Goal: Task Accomplishment & Management: Complete application form

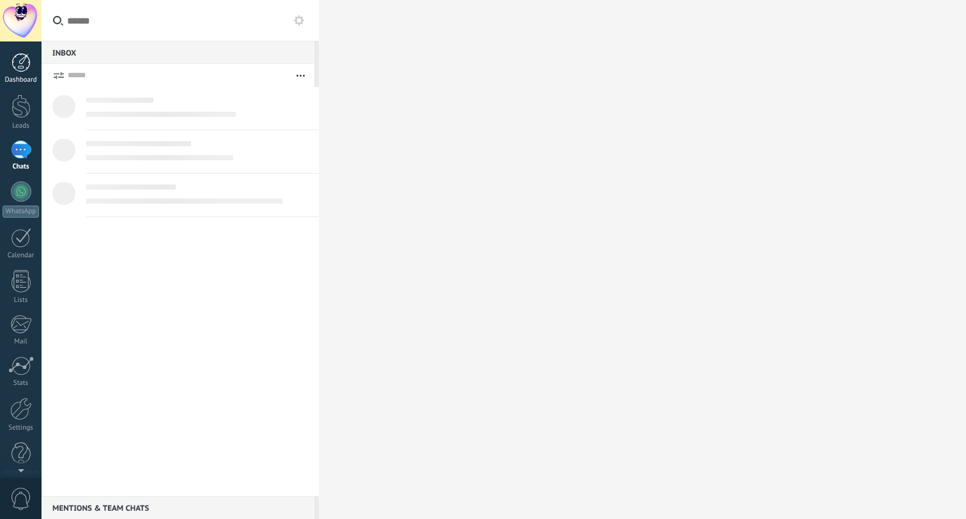
click at [25, 65] on div at bounding box center [21, 62] width 19 height 19
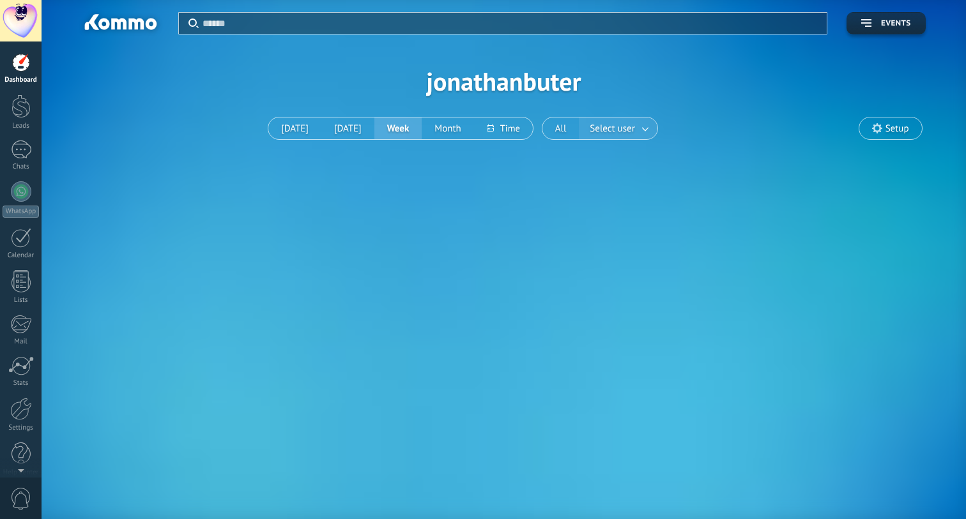
click at [624, 127] on span "Select user" at bounding box center [612, 128] width 50 height 17
click at [647, 127] on link at bounding box center [645, 128] width 23 height 21
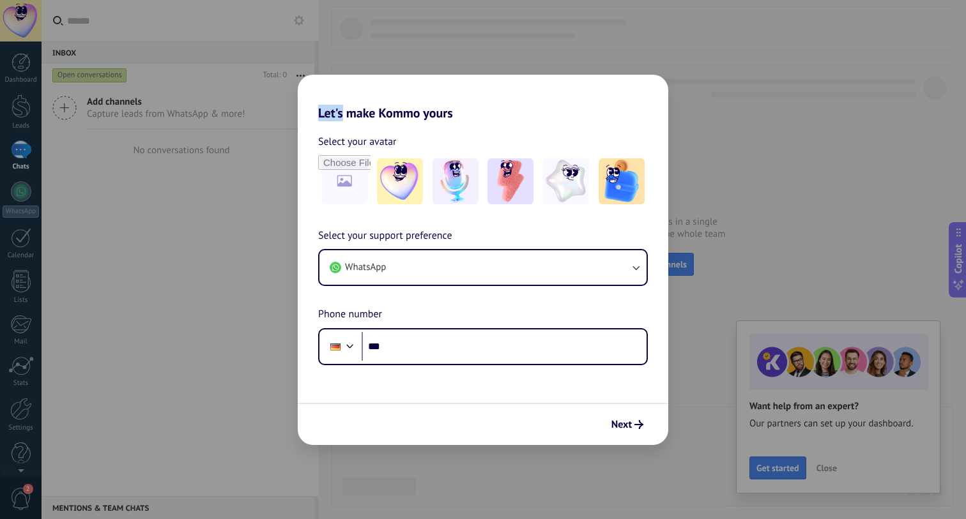
click at [262, 14] on div "Let's make Kommo yours Select your avatar Select your support preference WhatsA…" at bounding box center [483, 259] width 966 height 519
click at [619, 416] on button "Next" at bounding box center [627, 425] width 43 height 22
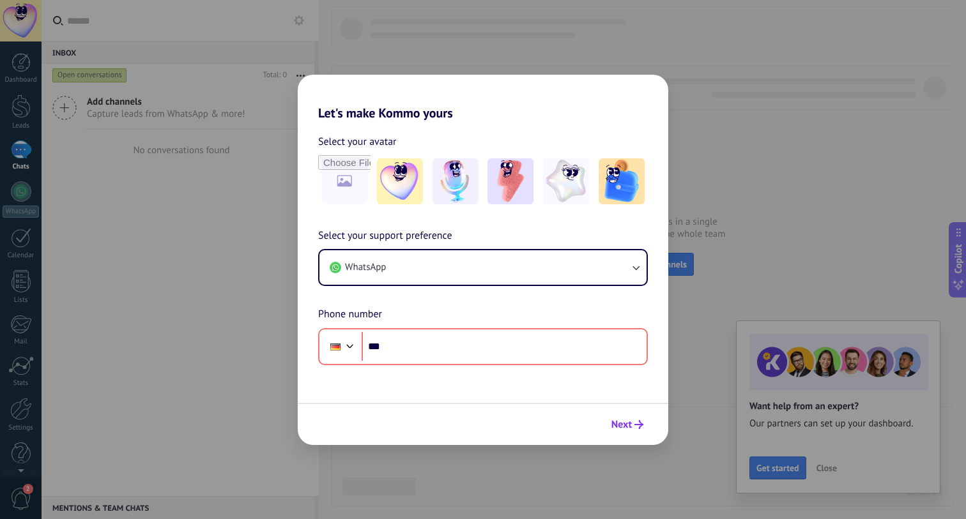
click at [620, 421] on span "Next" at bounding box center [621, 424] width 20 height 9
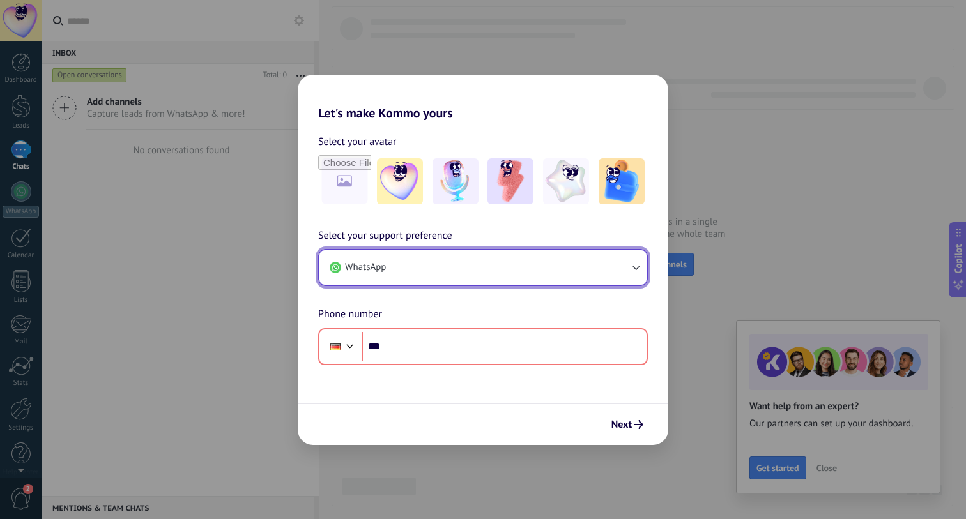
click at [518, 275] on button "WhatsApp" at bounding box center [482, 267] width 327 height 35
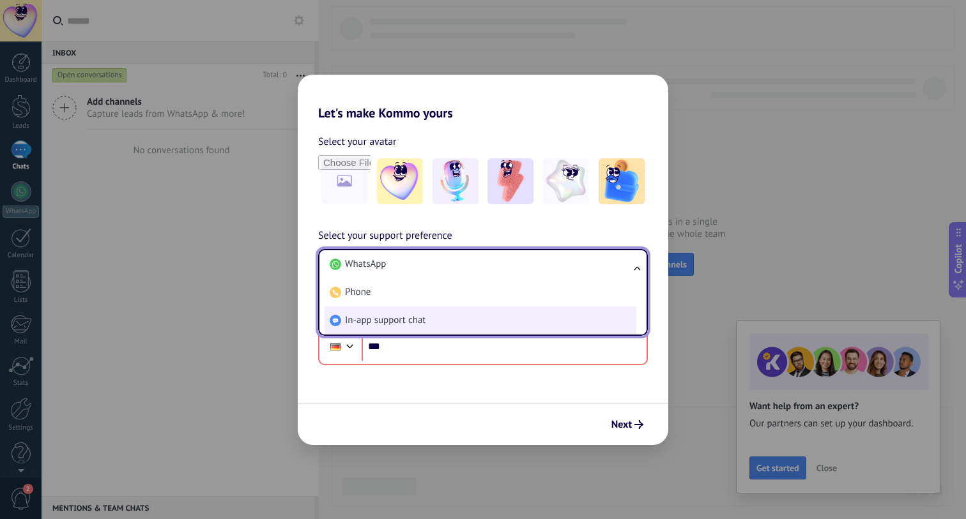
click at [503, 319] on li "In-app support chat" at bounding box center [481, 321] width 312 height 28
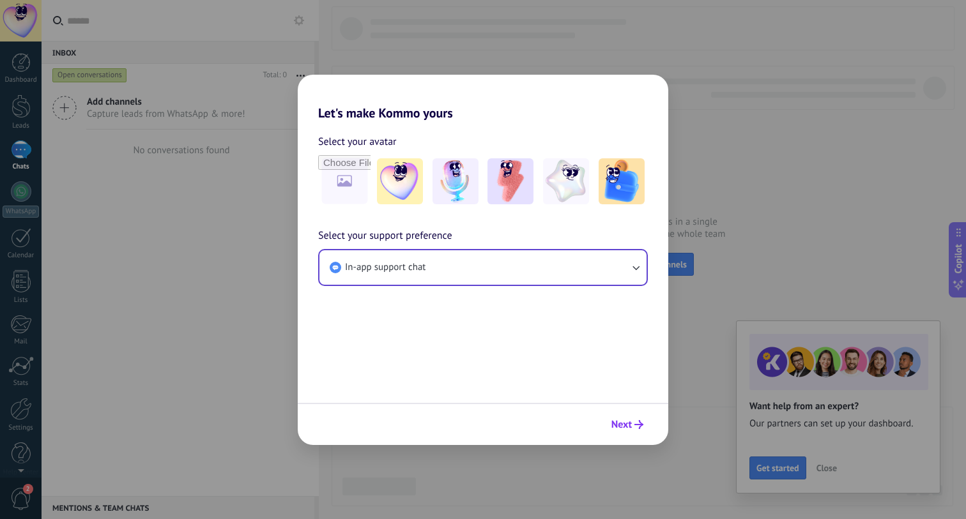
click at [617, 425] on span "Next" at bounding box center [621, 424] width 20 height 9
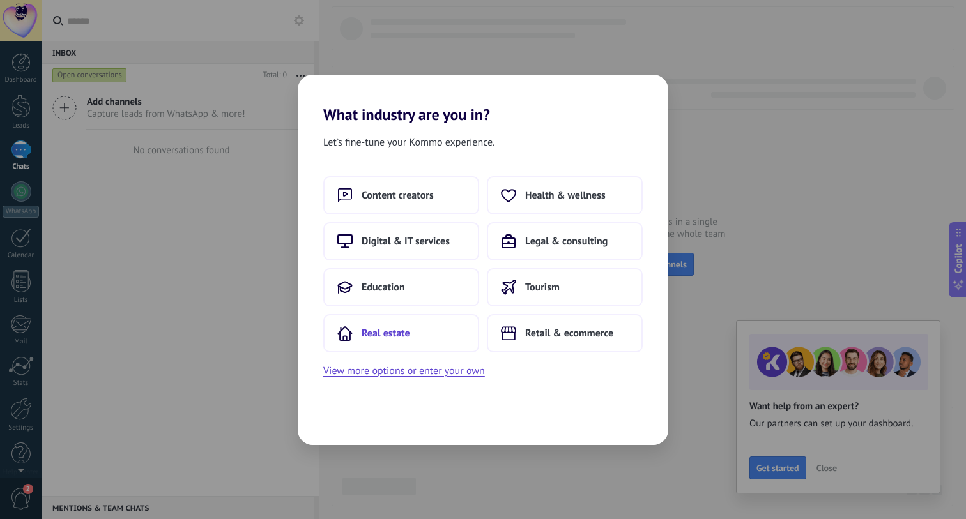
click at [427, 327] on button "Real estate" at bounding box center [401, 333] width 156 height 38
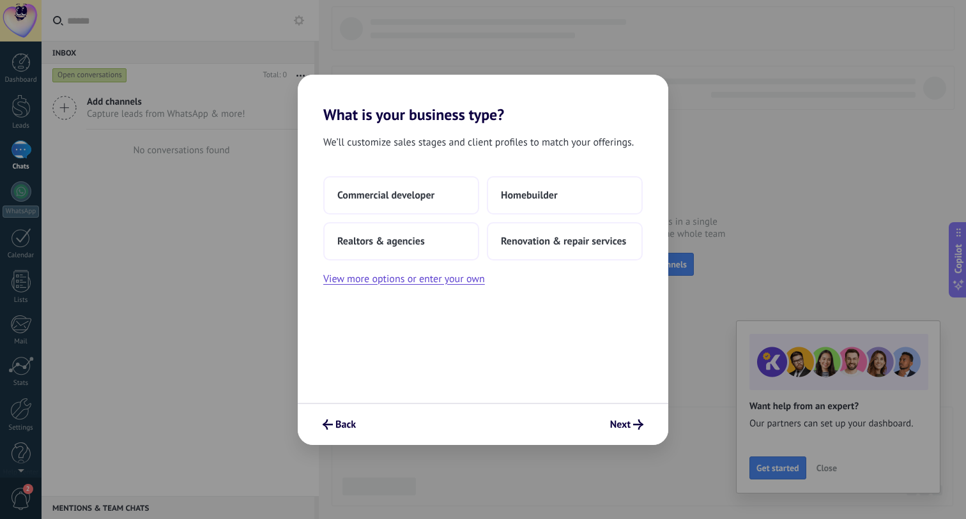
click at [649, 422] on div "Back Next" at bounding box center [483, 424] width 371 height 42
click at [613, 278] on div "Commercial developer Homebuilder Realtors & agencies Renovation & repair servic…" at bounding box center [483, 231] width 371 height 111
click at [611, 249] on button "Renovation & repair services" at bounding box center [565, 241] width 156 height 38
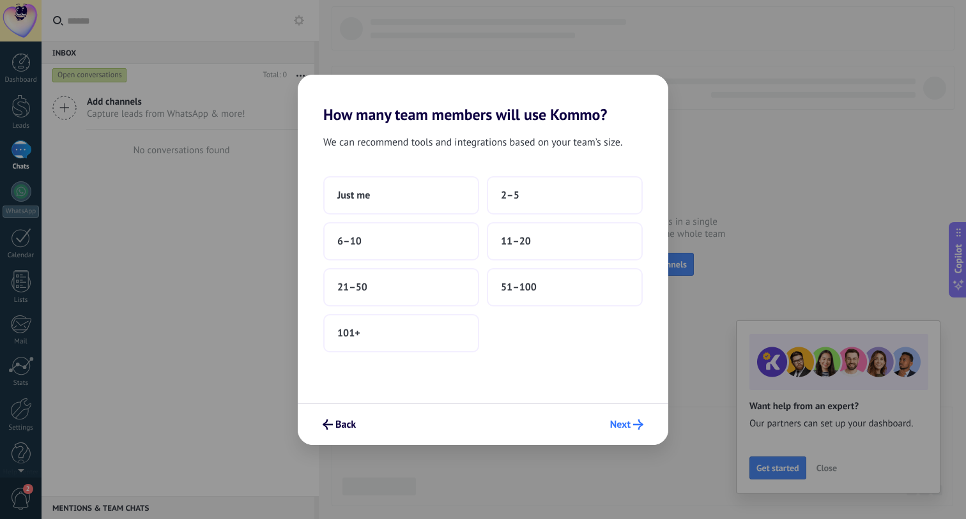
click at [629, 426] on span "Next" at bounding box center [620, 424] width 20 height 9
click at [580, 240] on button "11–20" at bounding box center [565, 241] width 156 height 38
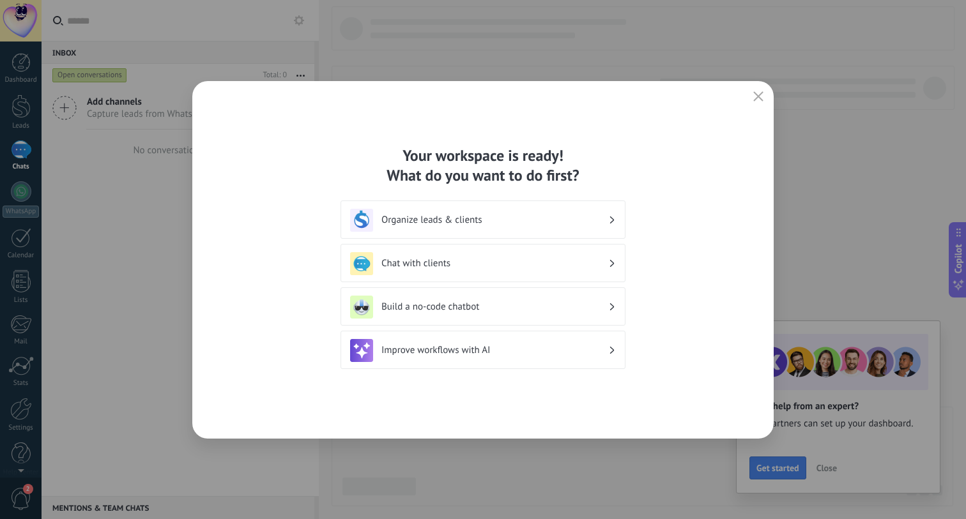
click at [428, 227] on div "Organize leads & clients" at bounding box center [483, 220] width 266 height 23
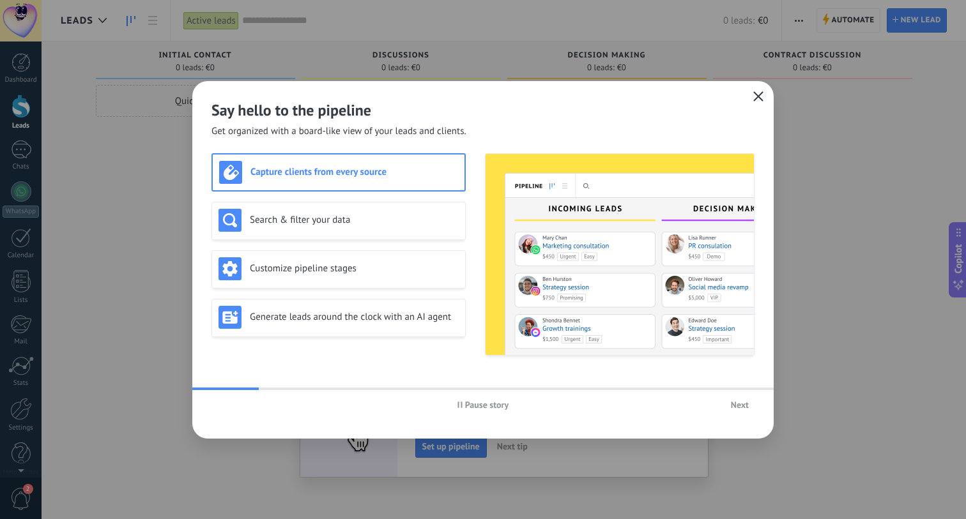
click at [761, 90] on button "button" at bounding box center [758, 97] width 17 height 18
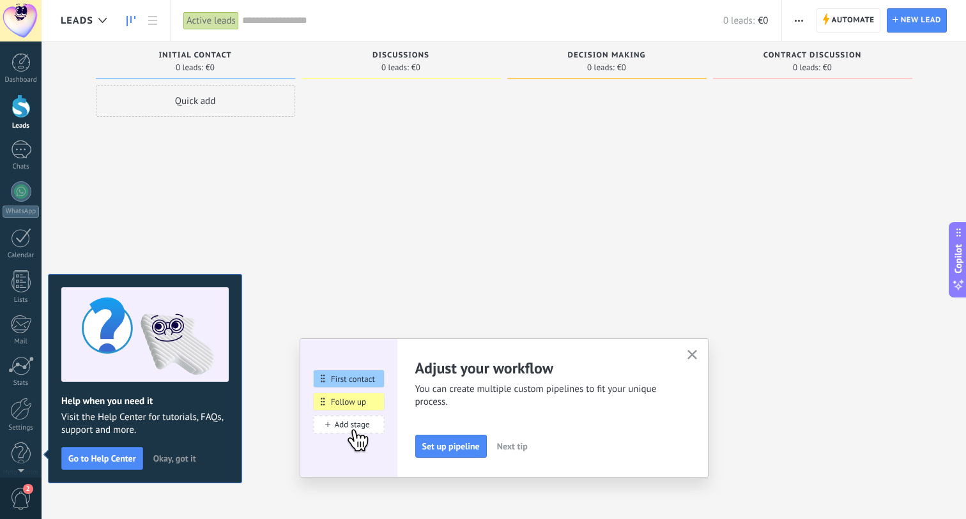
click at [29, 495] on span "2" at bounding box center [21, 499] width 22 height 22
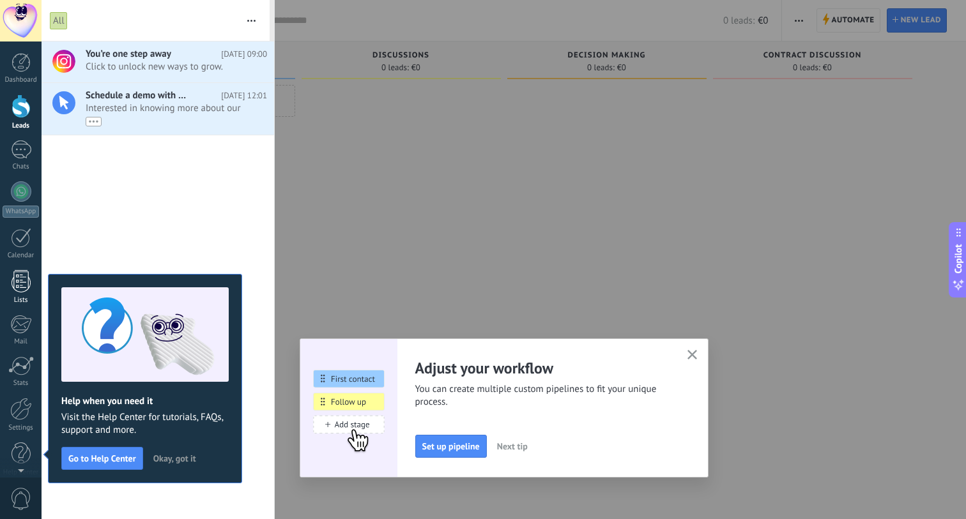
scroll to position [2, 0]
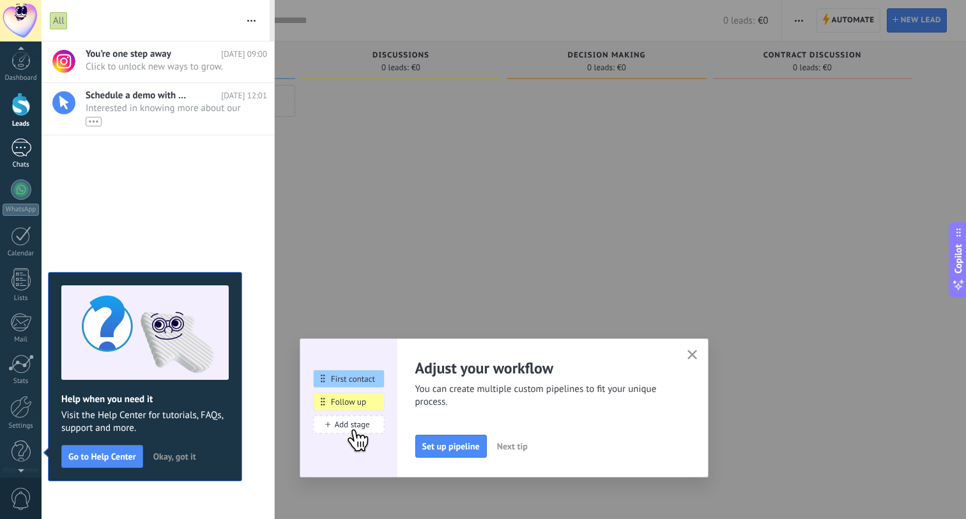
click at [20, 153] on div at bounding box center [21, 148] width 20 height 19
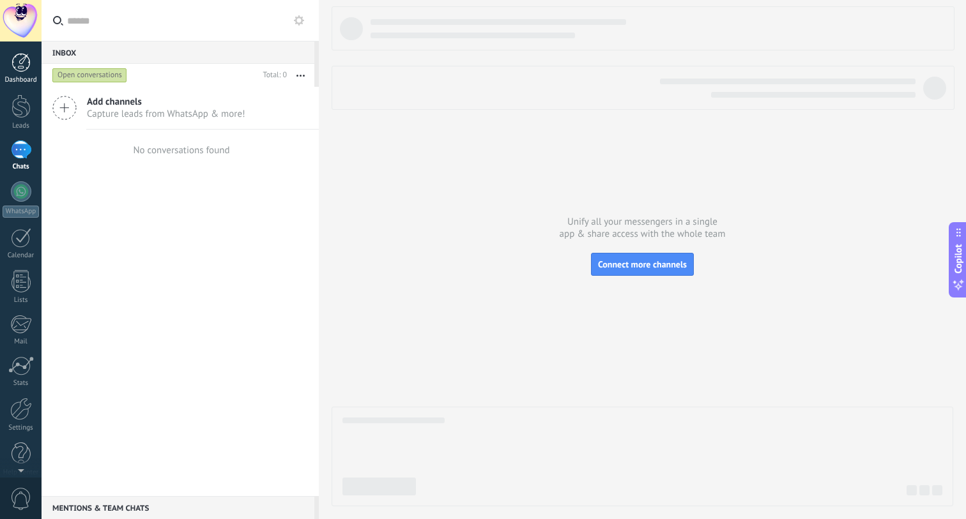
click at [20, 53] on div at bounding box center [21, 62] width 19 height 19
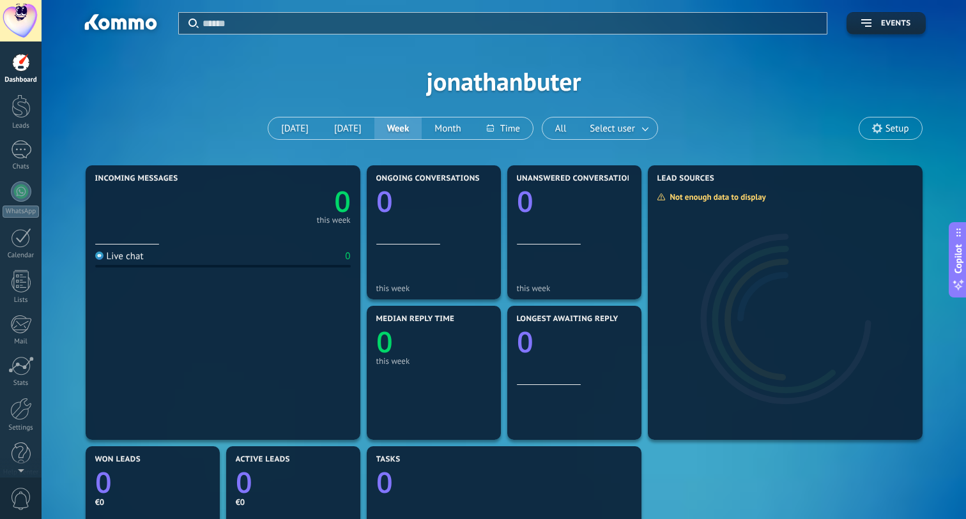
click at [17, 60] on div at bounding box center [21, 62] width 19 height 19
